Goal: Transaction & Acquisition: Book appointment/travel/reservation

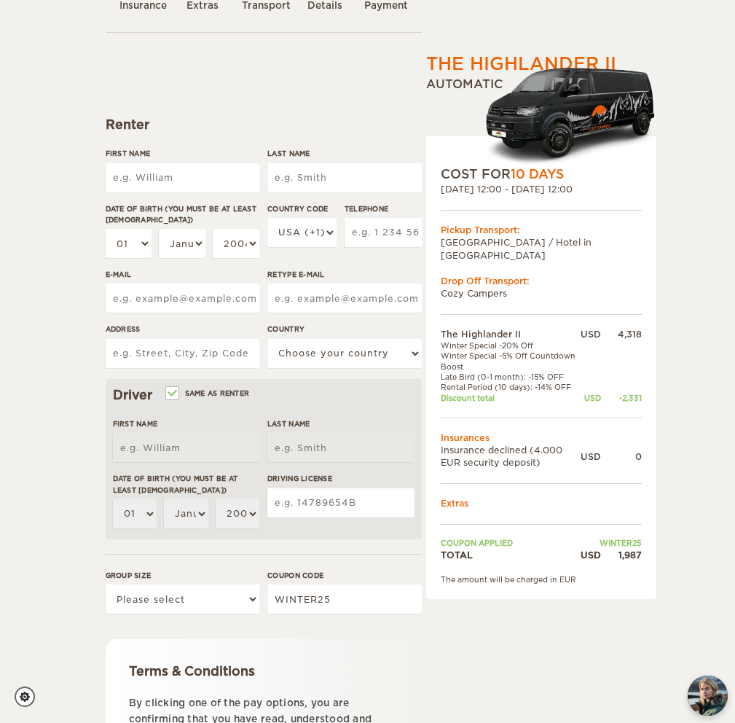
scroll to position [98, 0]
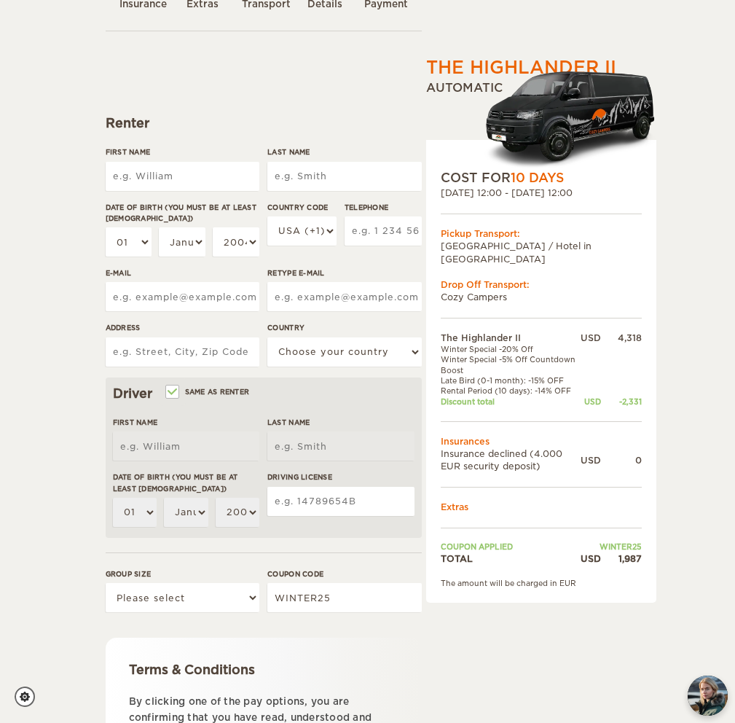
click at [168, 184] on input "First Name" at bounding box center [183, 176] width 154 height 29
type input "[PERSON_NAME]"
type input "5177557368"
type input "[EMAIL_ADDRESS][DOMAIN_NAME]"
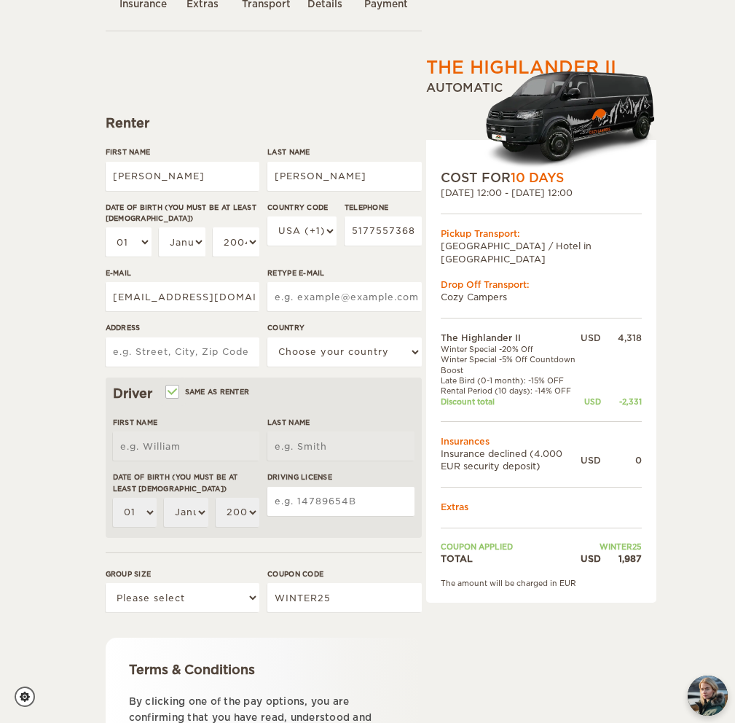
type input "[EMAIL_ADDRESS][DOMAIN_NAME]"
type input "[STREET_ADDRESS]"
select select "222"
type input "[PERSON_NAME]"
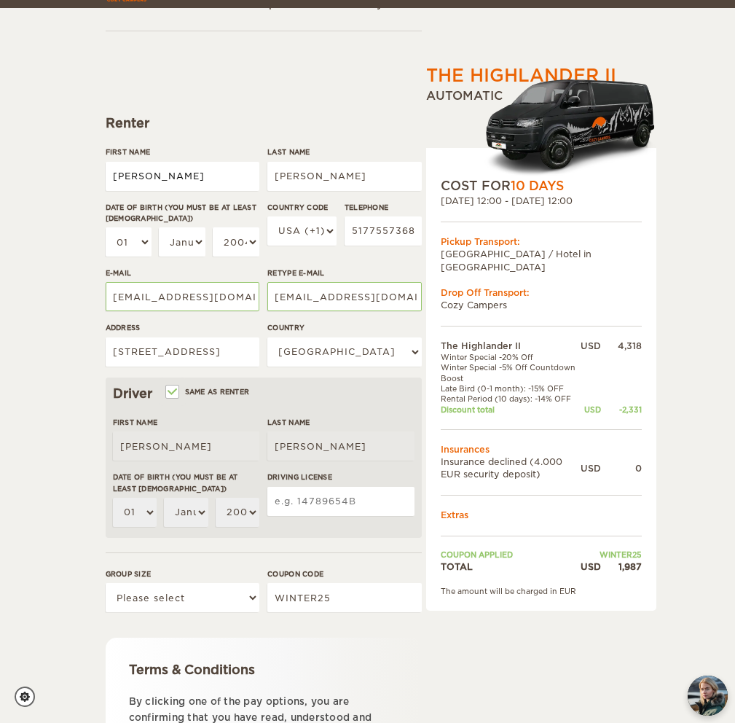
scroll to position [142, 0]
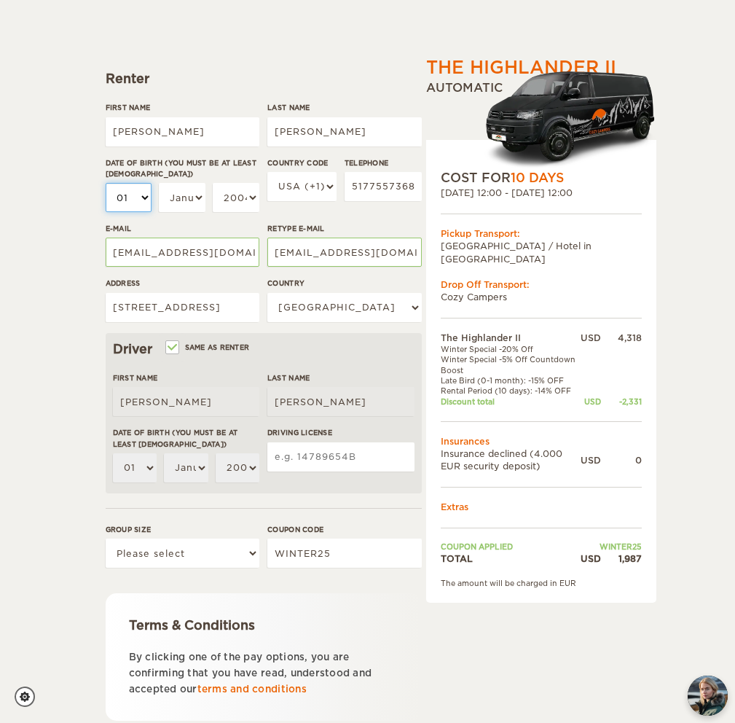
click at [135, 199] on select "01 02 03 04 05 06 07 08 09 10 11 12 13 14 15 16 17 18 19 20 21 22 23 24 25 26 2…" at bounding box center [129, 197] width 46 height 29
select select "20"
click at [106, 183] on select "01 02 03 04 05 06 07 08 09 10 11 12 13 14 15 16 17 18 19 20 21 22 23 24 25 26 2…" at bounding box center [129, 197] width 46 height 29
select select "20"
click at [197, 203] on select "January February March April May June July August September October November De…" at bounding box center [182, 197] width 46 height 29
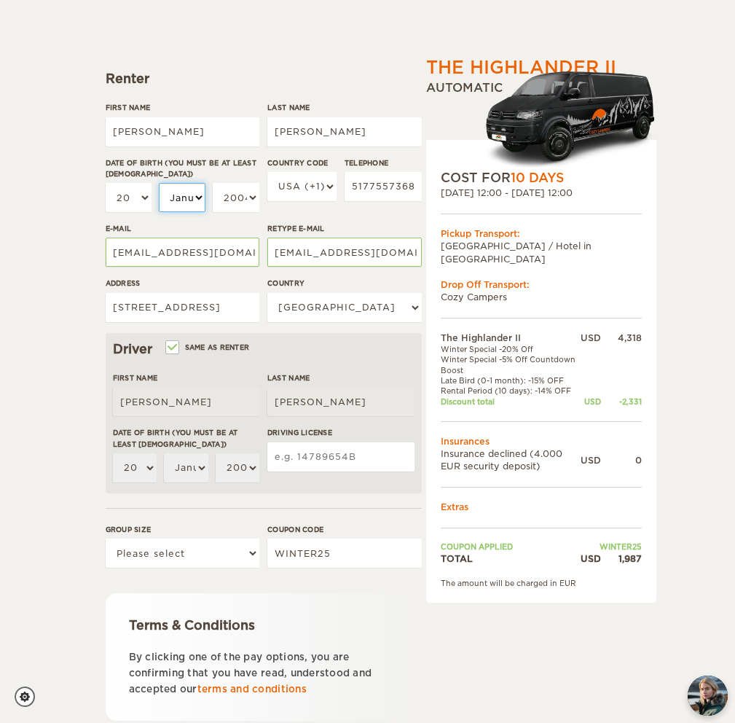
select select "08"
click at [159, 183] on select "January February March April May June July August September October November De…" at bounding box center [182, 197] width 46 height 29
select select "08"
click at [256, 193] on select "2004 2003 2002 2001 2000 1999 1998 1997 1996 1995 1994 1993 1992 1991 1990 1989…" at bounding box center [236, 197] width 46 height 29
select select "1992"
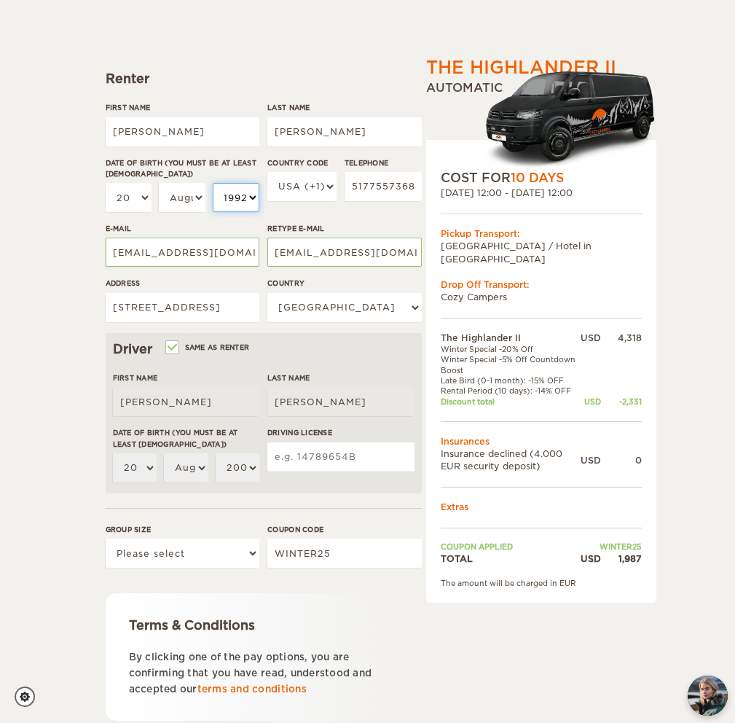
click at [213, 183] on select "2004 2003 2002 2001 2000 1999 1998 1997 1996 1995 1994 1993 1992 1991 1990 1989…" at bounding box center [236, 197] width 46 height 29
select select "1992"
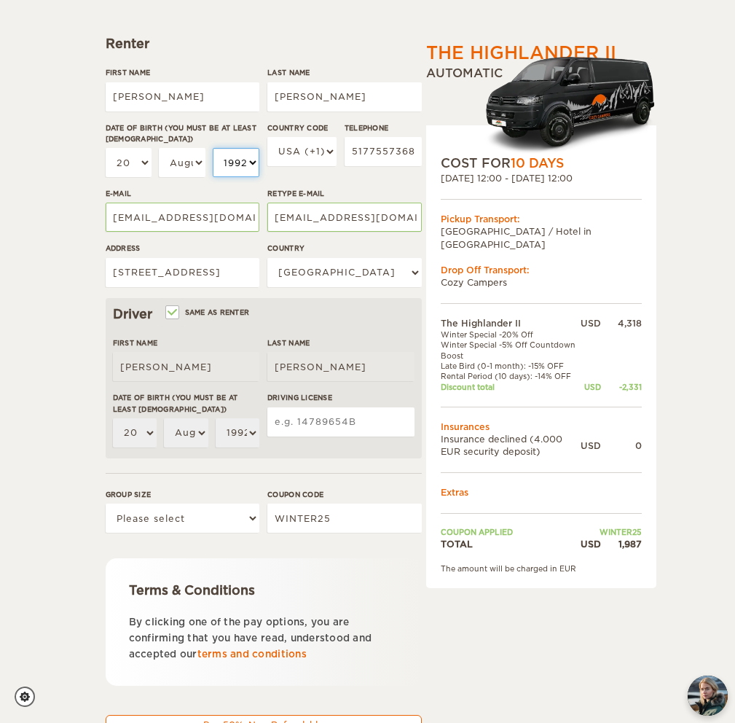
scroll to position [180, 0]
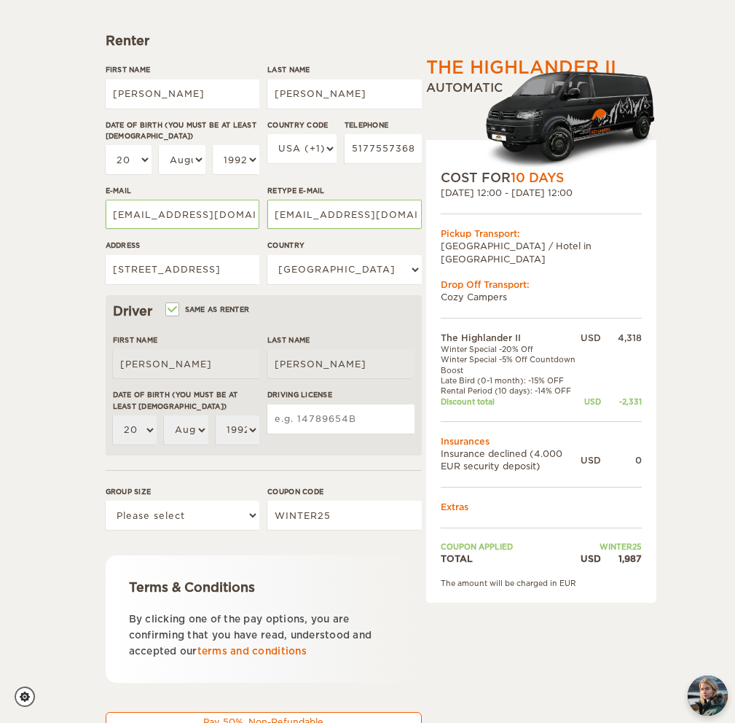
click at [340, 420] on input "Driving License" at bounding box center [340, 418] width 147 height 29
click at [318, 420] on input "Driving License" at bounding box center [340, 418] width 147 height 29
click at [222, 528] on select "Please select 1 2" at bounding box center [183, 515] width 154 height 29
select select "2"
click at [106, 501] on select "Please select 1 2" at bounding box center [183, 515] width 154 height 29
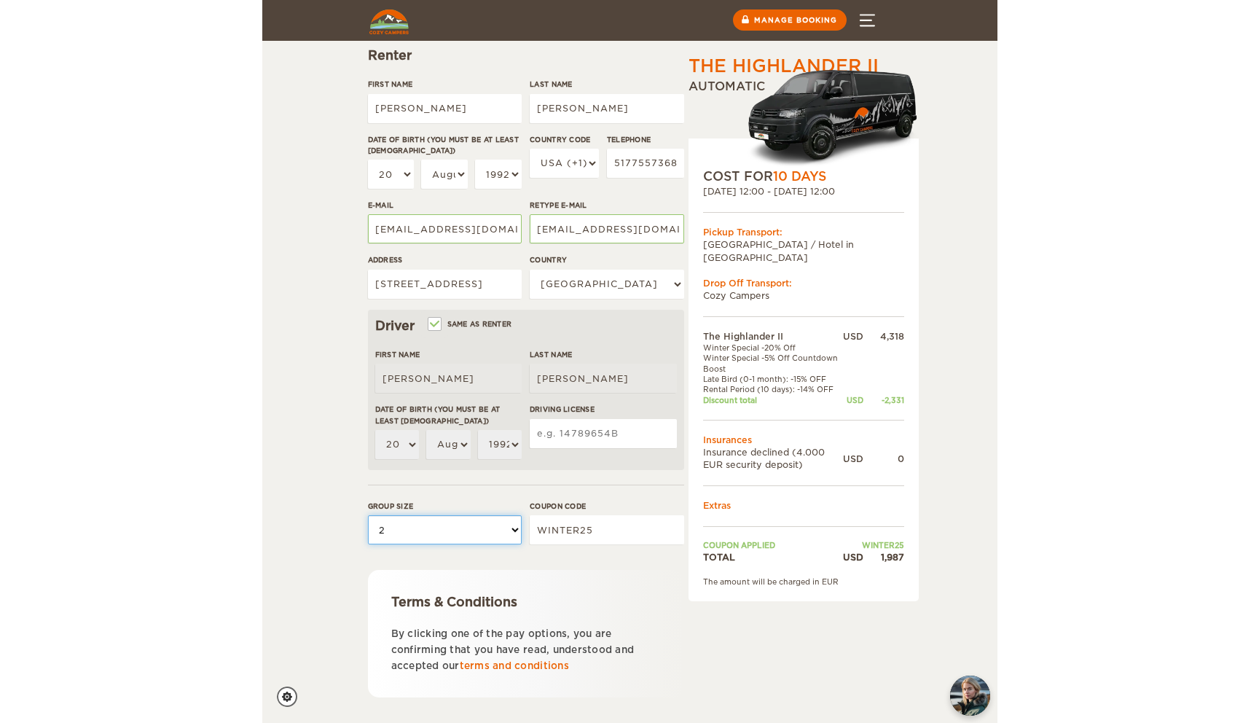
scroll to position [162, 0]
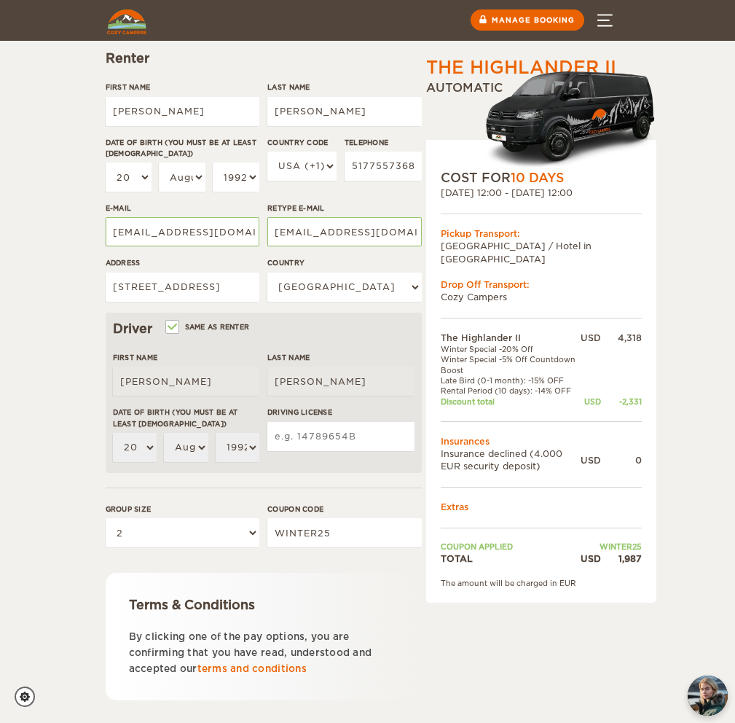
click at [348, 434] on input "Driving License" at bounding box center [340, 436] width 147 height 29
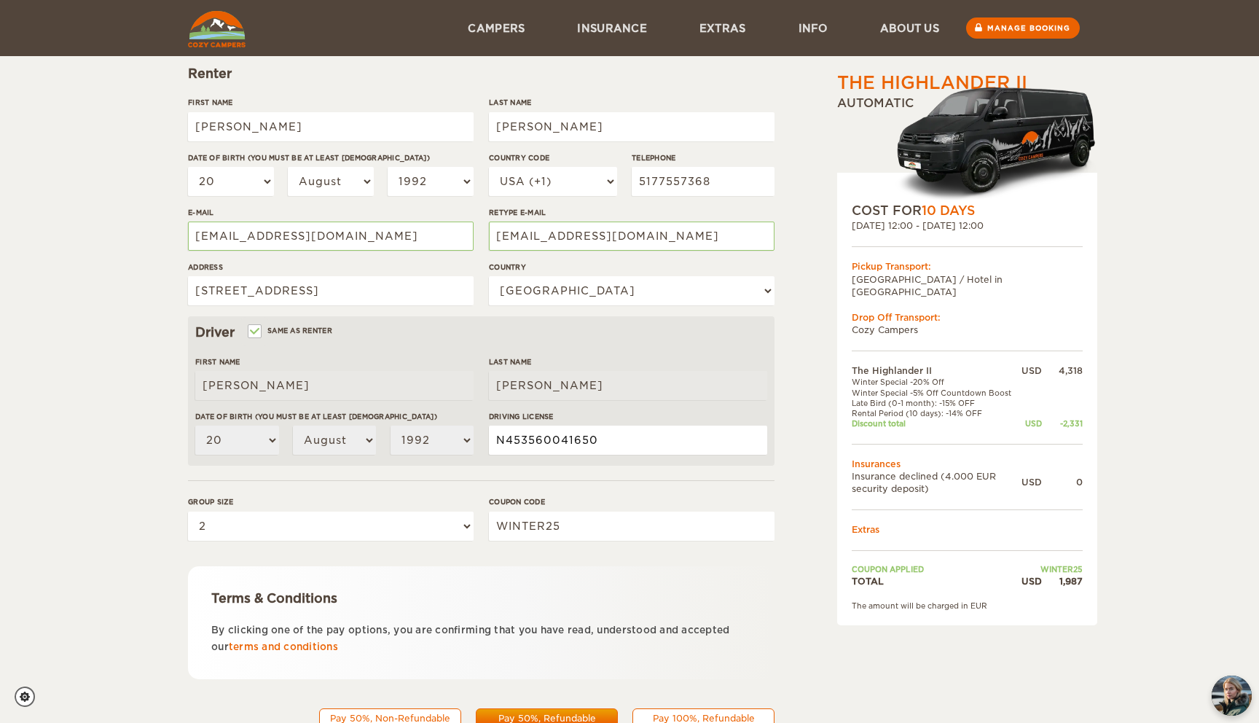
type input "N453560041650"
click at [734, 490] on div "The Highlander II Expand Collapse Total 1,987 USD Automatic COST FOR 10 Days [D…" at bounding box center [930, 339] width 282 height 862
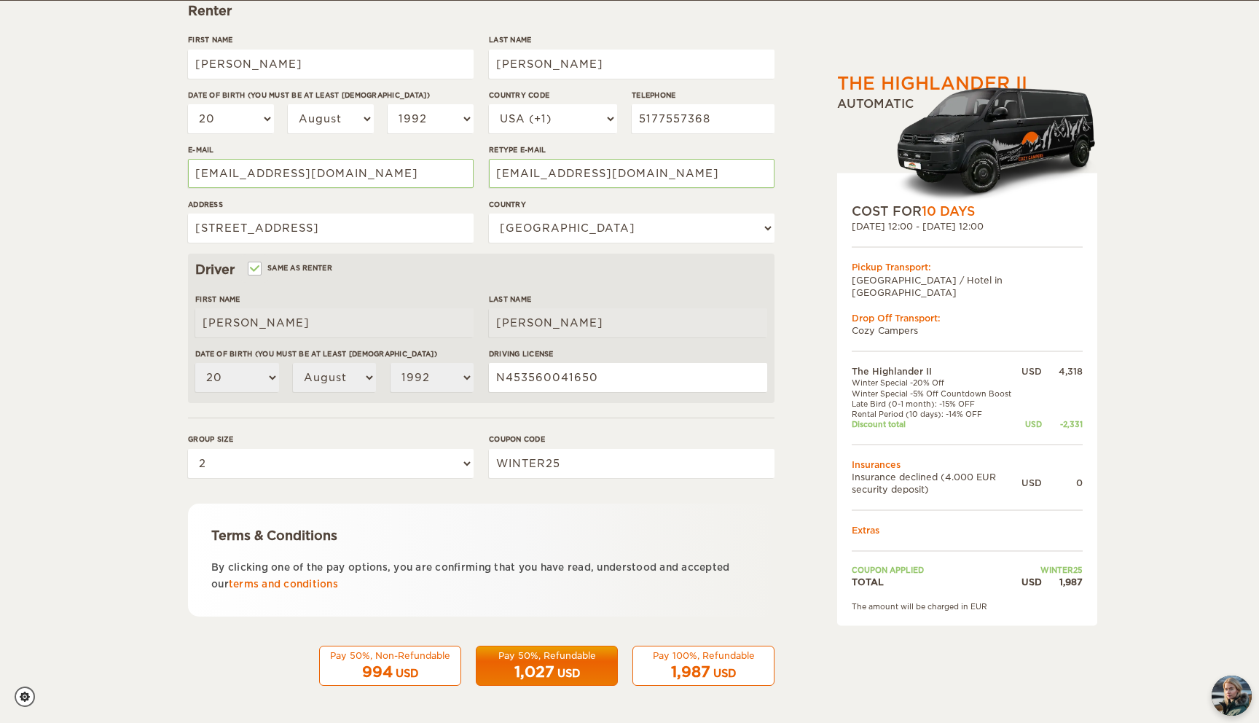
scroll to position [225, 0]
click at [696, 654] on div "Pay 100%, Refundable" at bounding box center [703, 655] width 123 height 12
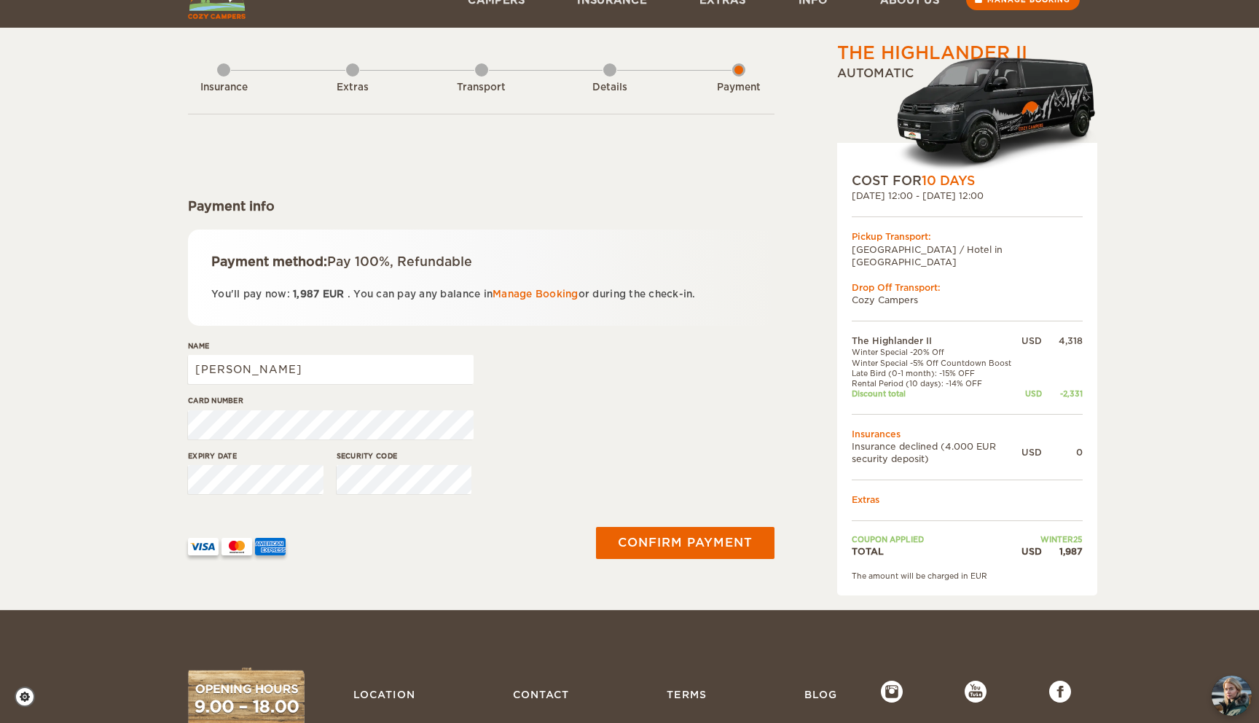
scroll to position [31, 0]
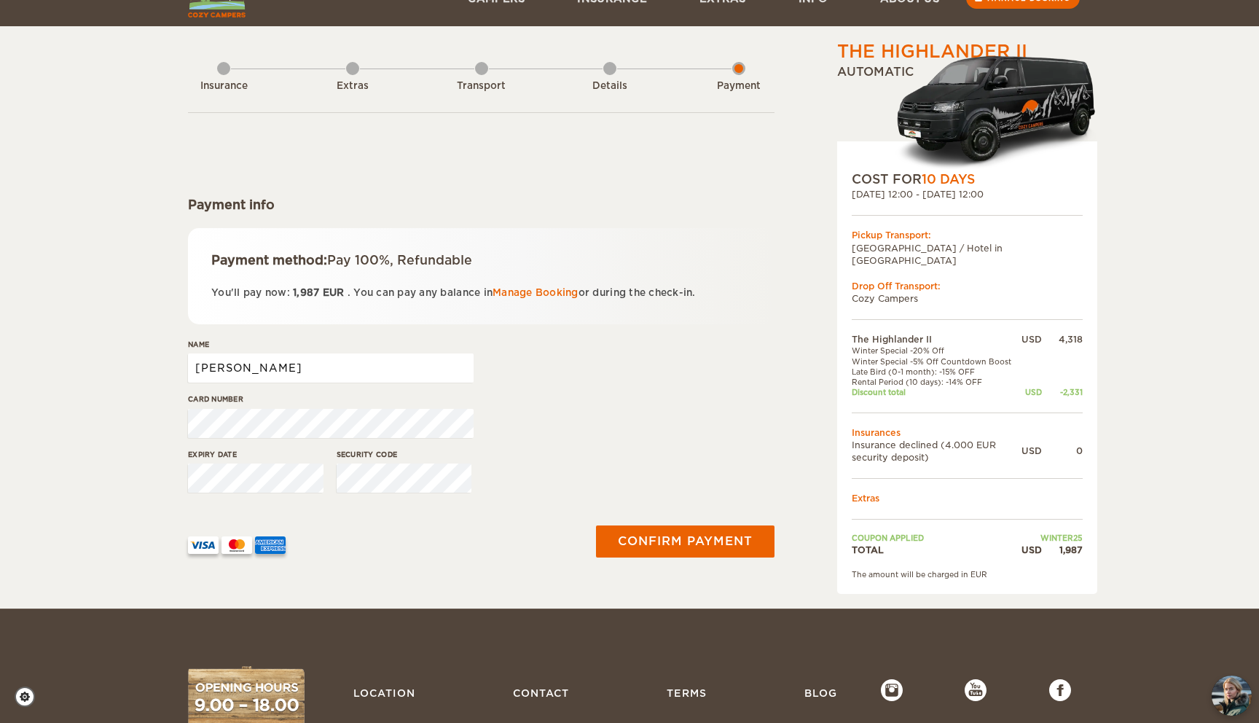
click at [352, 377] on input "[PERSON_NAME]" at bounding box center [331, 367] width 286 height 29
type input "[PERSON_NAME]"
click at [563, 401] on div "Card number" at bounding box center [481, 420] width 587 height 55
click at [669, 542] on button "Confirm payment" at bounding box center [685, 541] width 184 height 33
